Goal: Check status

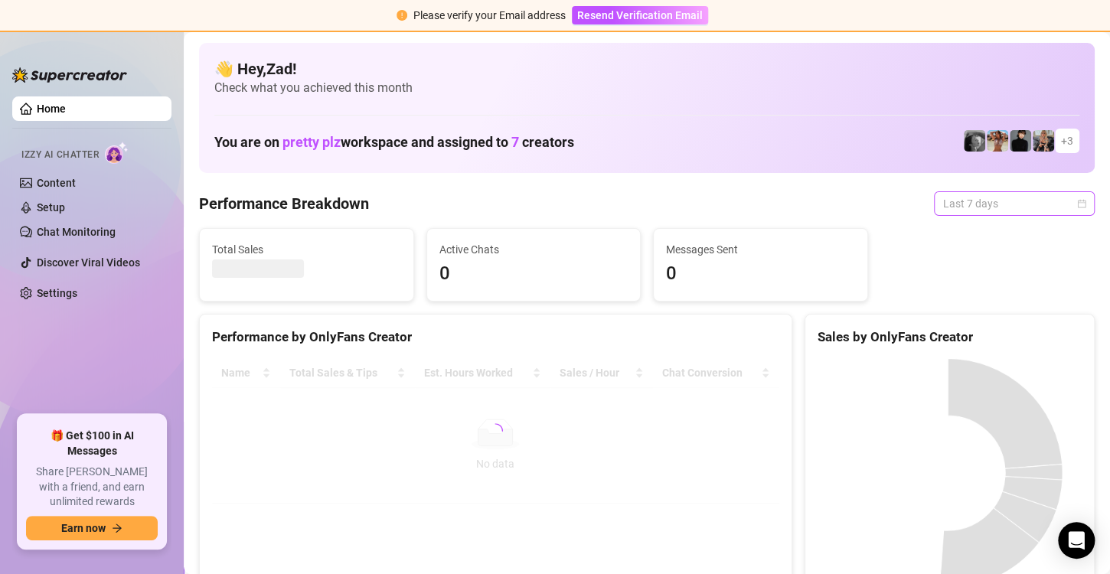
click at [1018, 201] on span "Last 7 days" at bounding box center [1014, 203] width 142 height 23
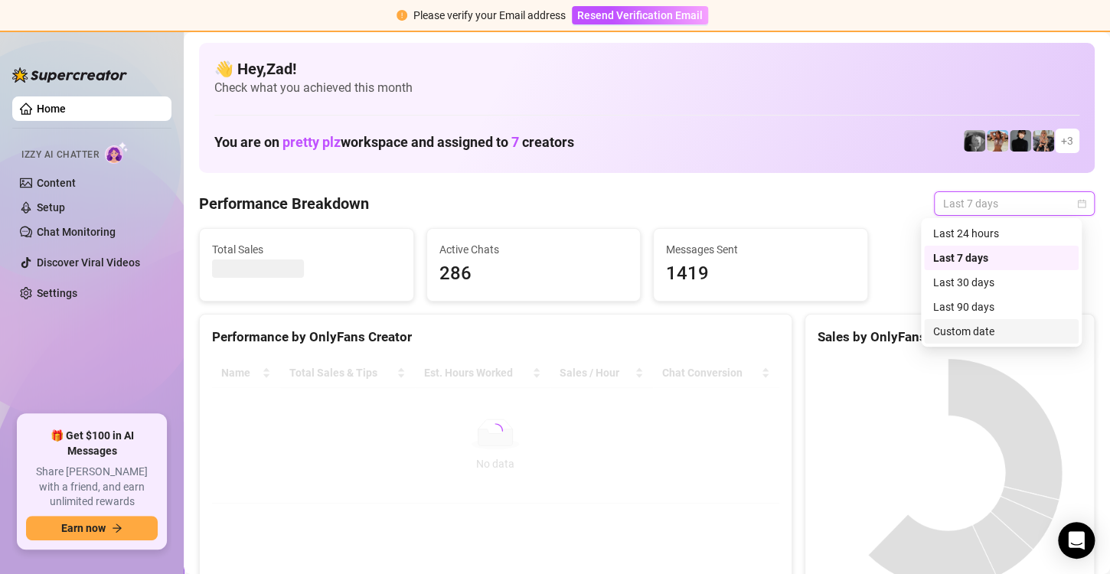
click at [972, 330] on div "Custom date" at bounding box center [1001, 331] width 136 height 17
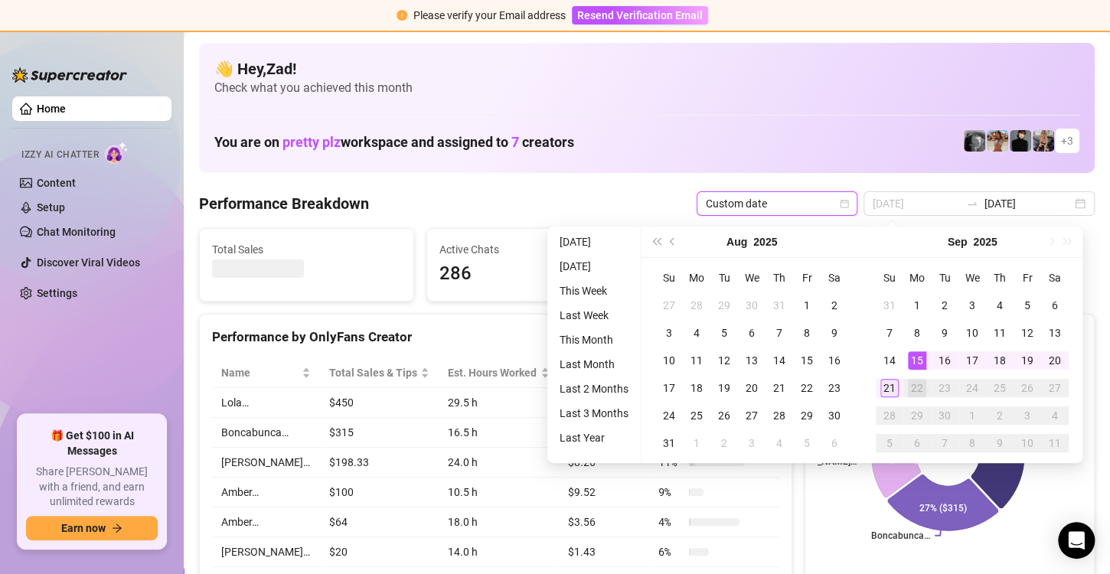
type input "[DATE]"
click at [891, 384] on div "21" at bounding box center [889, 388] width 18 height 18
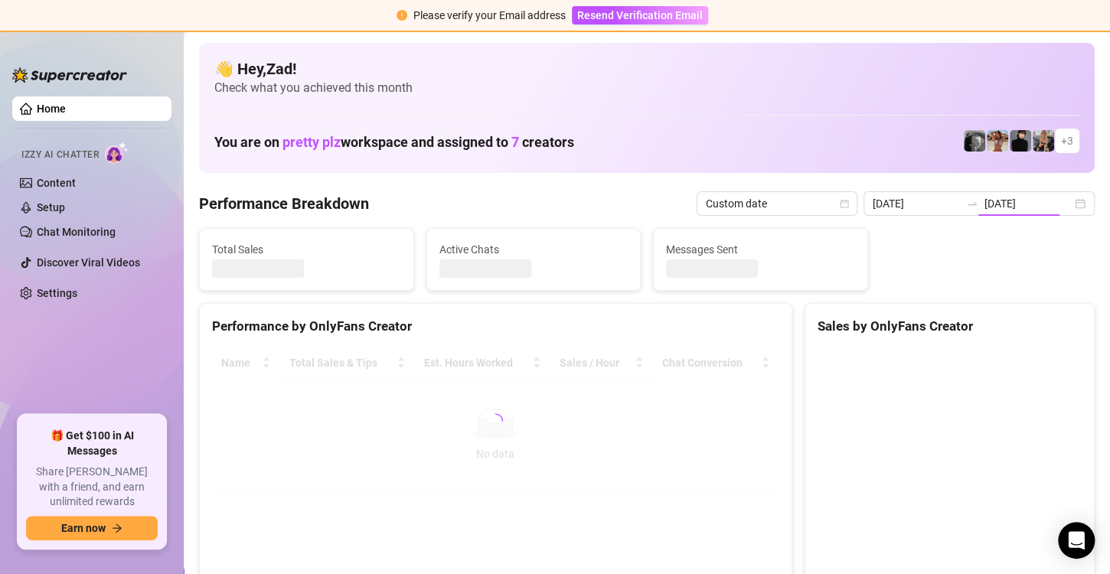
type input "[DATE]"
